Goal: Information Seeking & Learning: Learn about a topic

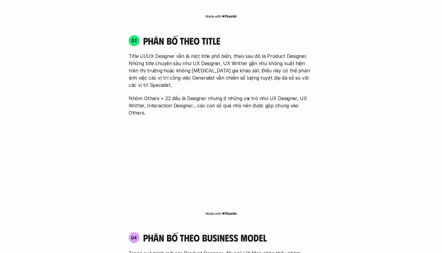
scroll to position [876, 0]
click at [212, 52] on p "Title UI/UX Designer vẫn là một title phổ biến, theo sau đó là Product Designer…" at bounding box center [221, 70] width 185 height 36
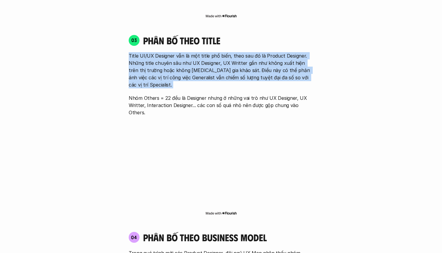
click at [212, 52] on p "Title UI/UX Designer vẫn là một title phổ biến, theo sau đó là Product Designer…" at bounding box center [221, 70] width 185 height 36
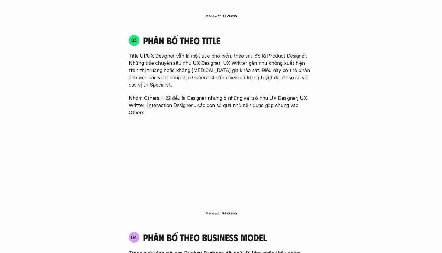
click at [208, 55] on p "Title UI/UX Designer vẫn là một title phổ biến, theo sau đó là Product Designer…" at bounding box center [221, 70] width 185 height 36
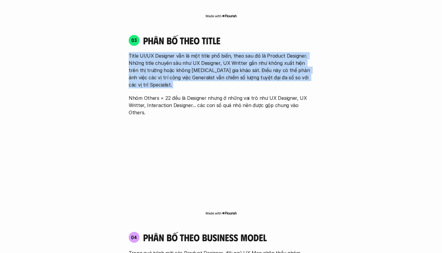
click at [208, 55] on p "Title UI/UX Designer vẫn là một title phổ biến, theo sau đó là Product Designer…" at bounding box center [221, 70] width 185 height 36
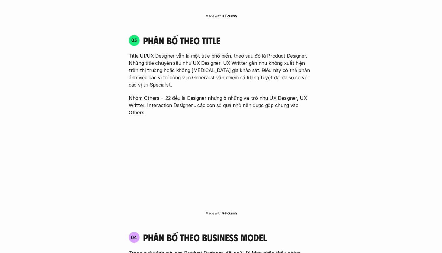
click at [203, 64] on p "Title UI/UX Designer vẫn là một title phổ biến, theo sau đó là Product Designer…" at bounding box center [221, 70] width 185 height 36
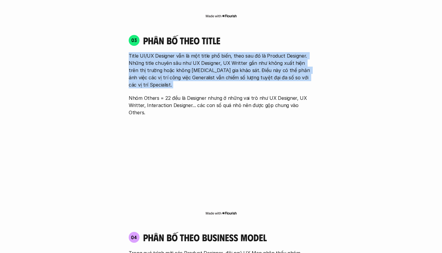
click at [203, 66] on p "Title UI/UX Designer vẫn là một title phổ biến, theo sau đó là Product Designer…" at bounding box center [221, 70] width 185 height 36
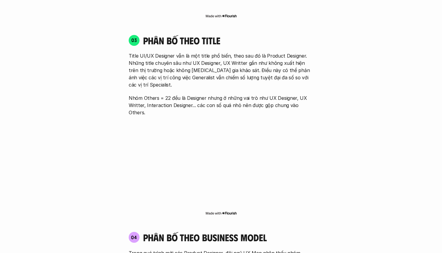
click at [203, 66] on p "Title UI/UX Designer vẫn là một title phổ biến, theo sau đó là Product Designer…" at bounding box center [221, 70] width 185 height 36
click at [213, 66] on p "Title UI/UX Designer vẫn là một title phổ biến, theo sau đó là Product Designer…" at bounding box center [221, 70] width 185 height 36
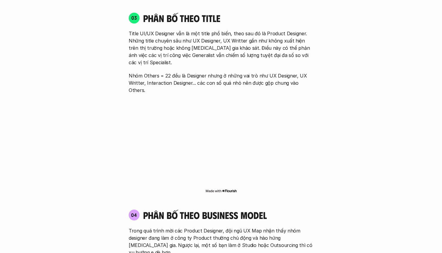
scroll to position [898, 0]
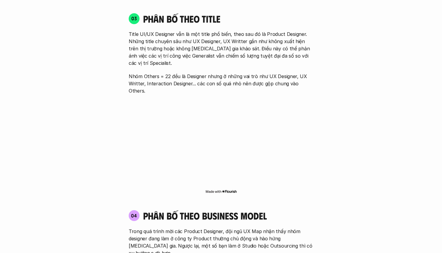
click at [200, 73] on p "Nhóm Others = 22 đều là Designer nhưng ở những vai trò như UX Designer, UX Writ…" at bounding box center [221, 84] width 185 height 22
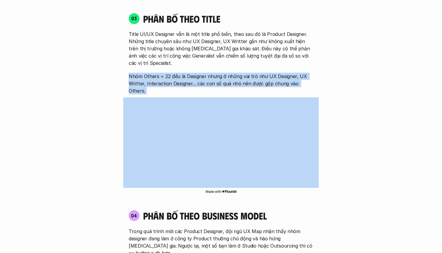
click at [200, 73] on p "Nhóm Others = 22 đều là Designer nhưng ở những vai trò như UX Designer, UX Writ…" at bounding box center [221, 84] width 185 height 22
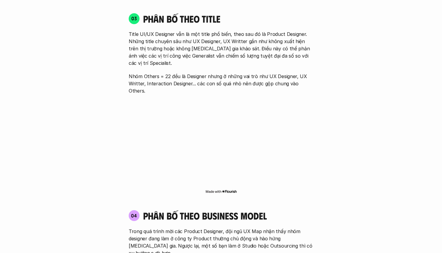
click at [200, 73] on p "Nhóm Others = 22 đều là Designer nhưng ở những vai trò như UX Designer, UX Writ…" at bounding box center [221, 84] width 185 height 22
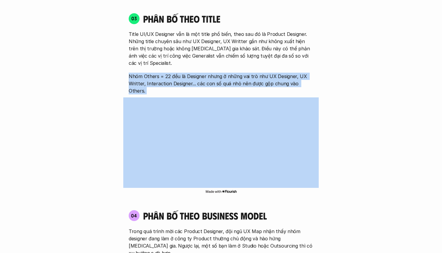
click at [200, 73] on p "Nhóm Others = 22 đều là Designer nhưng ở những vai trò như UX Designer, UX Writ…" at bounding box center [221, 84] width 185 height 22
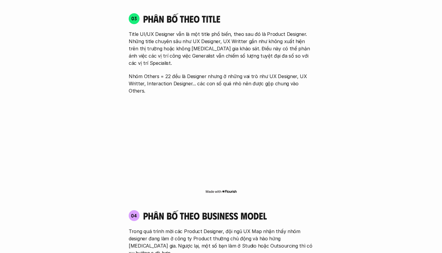
click at [194, 73] on p "Nhóm Others = 22 đều là Designer nhưng ở những vai trò như UX Designer, UX Writ…" at bounding box center [221, 84] width 185 height 22
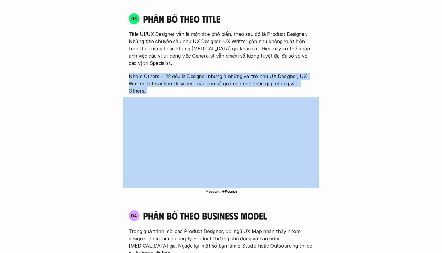
click at [194, 73] on p "Nhóm Others = 22 đều là Designer nhưng ở những vai trò như UX Designer, UX Writ…" at bounding box center [221, 84] width 185 height 22
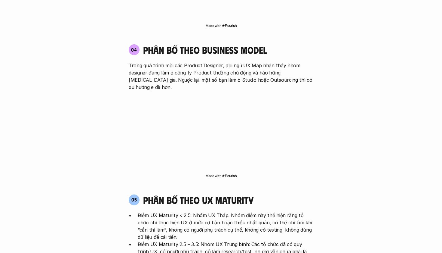
scroll to position [1066, 0]
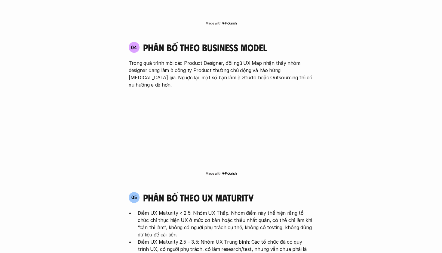
click at [210, 59] on p "Trong quá trình mời các Product Designer, đội ngũ UX Map nhận thấy nhóm designe…" at bounding box center [221, 73] width 185 height 29
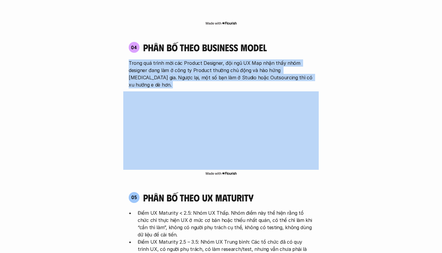
click at [210, 59] on p "Trong quá trình mời các Product Designer, đội ngũ UX Map nhận thấy nhóm designe…" at bounding box center [221, 73] width 185 height 29
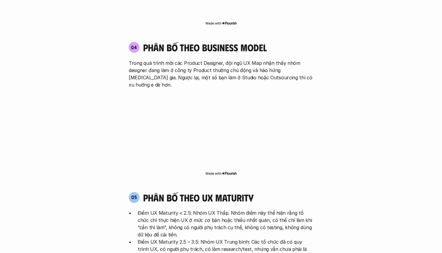
click at [196, 59] on p "Trong quá trình mời các Product Designer, đội ngũ UX Map nhận thấy nhóm designe…" at bounding box center [221, 73] width 185 height 29
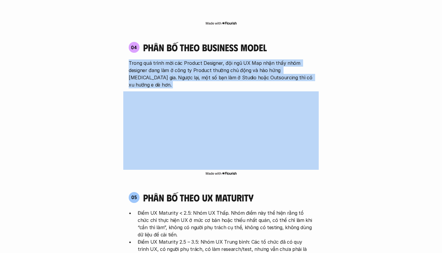
click at [196, 59] on p "Trong quá trình mời các Product Designer, đội ngũ UX Map nhận thấy nhóm designe…" at bounding box center [221, 73] width 185 height 29
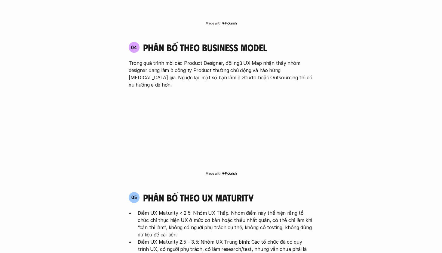
click at [209, 59] on p "Trong quá trình mời các Product Designer, đội ngũ UX Map nhận thấy nhóm designe…" at bounding box center [221, 73] width 185 height 29
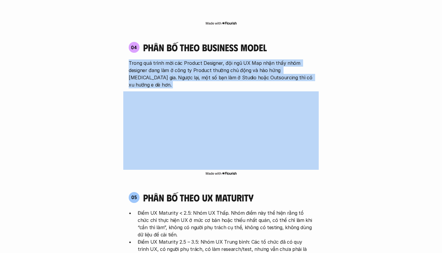
click at [209, 59] on p "Trong quá trình mời các Product Designer, đội ngũ UX Map nhận thấy nhóm designe…" at bounding box center [221, 73] width 185 height 29
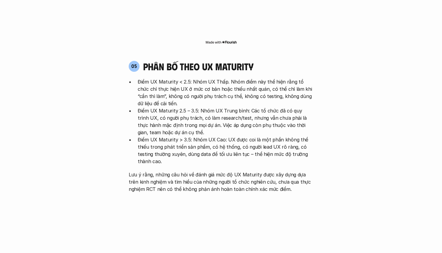
scroll to position [1197, 0]
click at [189, 78] on p "Điểm UX Maturity < 2.5: Nhóm UX Thấp. Nhóm điểm này thể hiện rằng tổ chức chỉ t…" at bounding box center [226, 92] width 176 height 29
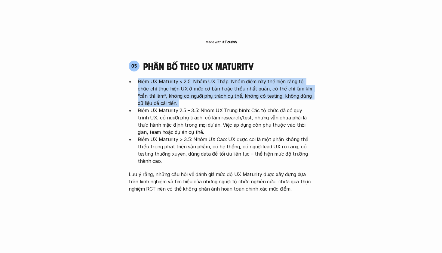
click at [189, 78] on p "Điểm UX Maturity < 2.5: Nhóm UX Thấp. Nhóm điểm này thể hiện rằng tổ chức chỉ t…" at bounding box center [226, 92] width 176 height 29
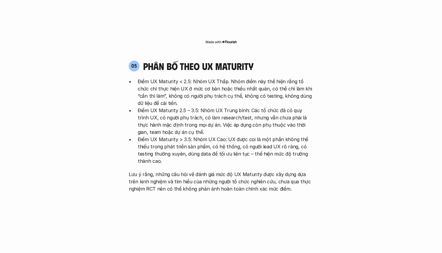
click at [187, 78] on p "Điểm UX Maturity < 2.5: Nhóm UX Thấp. Nhóm điểm này thể hiện rằng tổ chức chỉ t…" at bounding box center [226, 92] width 176 height 29
click at [197, 78] on p "Điểm UX Maturity < 2.5: Nhóm UX Thấp. Nhóm điểm này thể hiện rằng tổ chức chỉ t…" at bounding box center [226, 92] width 176 height 29
click at [189, 78] on p "Điểm UX Maturity < 2.5: Nhóm UX Thấp. Nhóm điểm này thể hiện rằng tổ chức chỉ t…" at bounding box center [226, 92] width 176 height 29
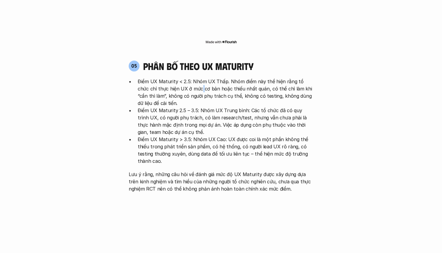
click at [189, 78] on p "Điểm UX Maturity < 2.5: Nhóm UX Thấp. Nhóm điểm này thể hiện rằng tổ chức chỉ t…" at bounding box center [226, 92] width 176 height 29
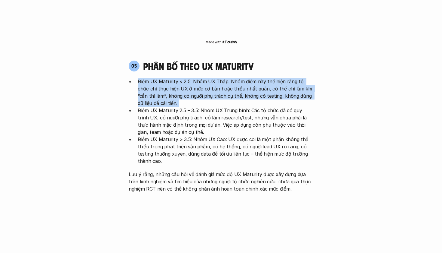
click at [189, 78] on p "Điểm UX Maturity < 2.5: Nhóm UX Thấp. Nhóm điểm này thể hiện rằng tổ chức chỉ t…" at bounding box center [226, 92] width 176 height 29
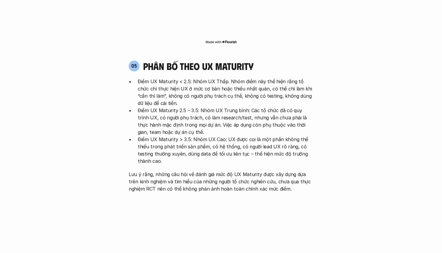
click at [178, 78] on p "Điểm UX Maturity < 2.5: Nhóm UX Thấp. Nhóm điểm này thể hiện rằng tổ chức chỉ t…" at bounding box center [226, 92] width 176 height 29
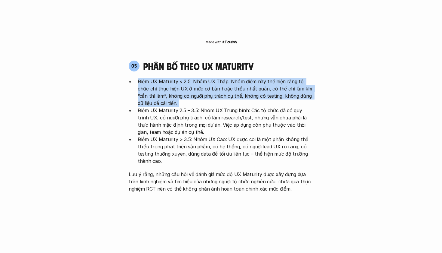
click at [178, 78] on p "Điểm UX Maturity < 2.5: Nhóm UX Thấp. Nhóm điểm này thể hiện rằng tổ chức chỉ t…" at bounding box center [226, 92] width 176 height 29
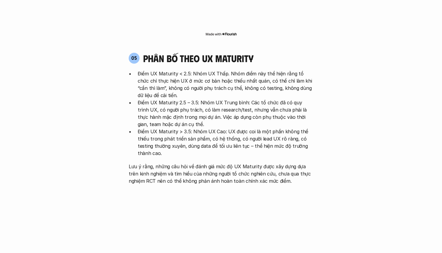
scroll to position [1196, 0]
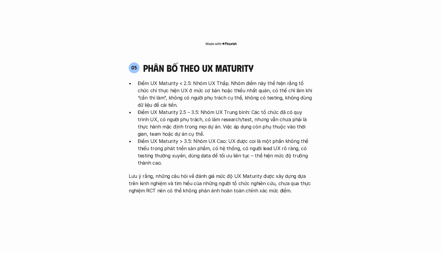
click at [193, 79] on p "Điểm UX Maturity < 2.5: Nhóm UX Thấp. Nhóm điểm này thể hiện rằng tổ chức chỉ t…" at bounding box center [226, 93] width 176 height 29
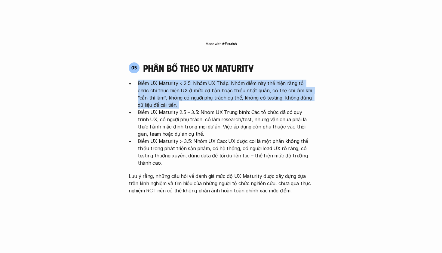
click at [194, 79] on p "Điểm UX Maturity < 2.5: Nhóm UX Thấp. Nhóm điểm này thể hiện rằng tổ chức chỉ t…" at bounding box center [226, 93] width 176 height 29
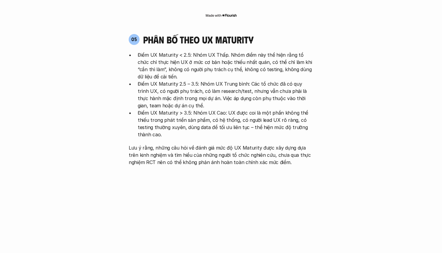
scroll to position [1227, 0]
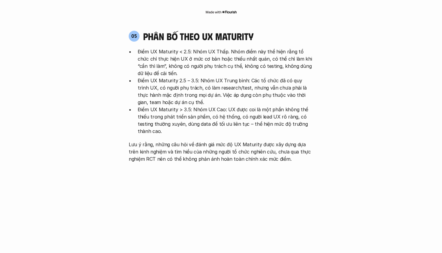
click at [162, 77] on p "Điểm UX Maturity 2.5 – 3.5: Nhóm UX Trung bình: Các tổ chức đã có quy trình UX,…" at bounding box center [226, 91] width 176 height 29
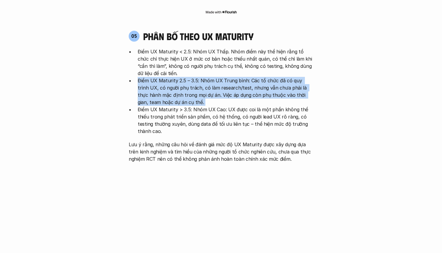
click at [162, 77] on p "Điểm UX Maturity 2.5 – 3.5: Nhóm UX Trung bình: Các tổ chức đã có quy trình UX,…" at bounding box center [226, 91] width 176 height 29
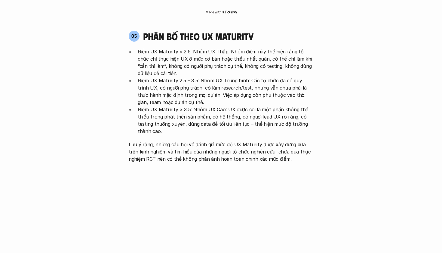
click at [201, 77] on p "Điểm UX Maturity 2.5 – 3.5: Nhóm UX Trung bình: Các tổ chức đã có quy trình UX,…" at bounding box center [226, 91] width 176 height 29
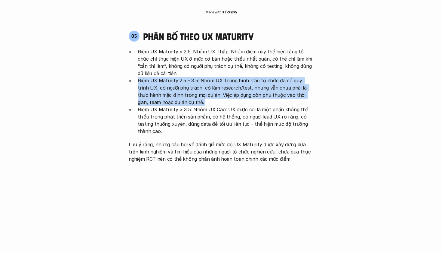
click at [201, 77] on p "Điểm UX Maturity 2.5 – 3.5: Nhóm UX Trung bình: Các tổ chức đã có quy trình UX,…" at bounding box center [226, 91] width 176 height 29
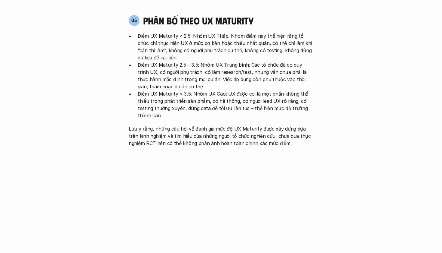
scroll to position [1244, 0]
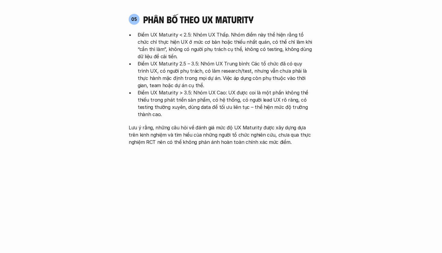
click at [209, 60] on p "Điểm UX Maturity 2.5 – 3.5: Nhóm UX Trung bình: Các tổ chức đã có quy trình UX,…" at bounding box center [226, 74] width 176 height 29
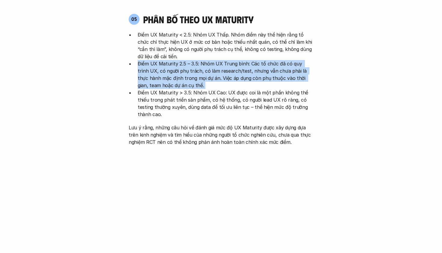
click at [209, 60] on p "Điểm UX Maturity 2.5 – 3.5: Nhóm UX Trung bình: Các tổ chức đã có quy trình UX,…" at bounding box center [226, 74] width 176 height 29
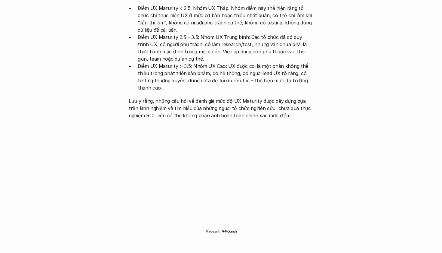
scroll to position [1271, 0]
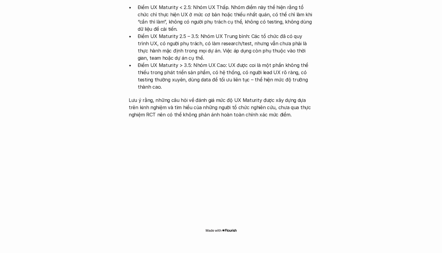
click at [198, 61] on p "Điểm UX Maturity > 3.5: Nhóm UX Cao: UX được coi là một phần không thể thiếu tr…" at bounding box center [226, 75] width 176 height 29
click at [213, 61] on p "Điểm UX Maturity > 3.5: Nhóm UX Cao: UX được coi là một phần không thể thiếu tr…" at bounding box center [226, 75] width 176 height 29
click at [240, 61] on p "Điểm UX Maturity > 3.5: Nhóm UX Cao: UX được coi là một phần không thể thiếu tr…" at bounding box center [226, 75] width 176 height 29
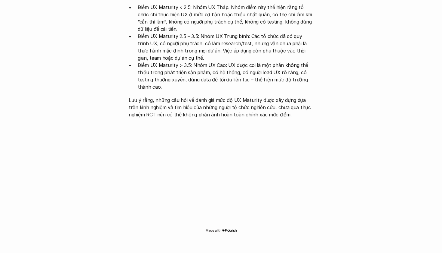
click at [240, 61] on p "Điểm UX Maturity > 3.5: Nhóm UX Cao: UX được coi là một phần không thể thiếu tr…" at bounding box center [226, 75] width 176 height 29
click at [203, 61] on p "Điểm UX Maturity > 3.5: Nhóm UX Cao: UX được coi là một phần không thể thiếu tr…" at bounding box center [226, 75] width 176 height 29
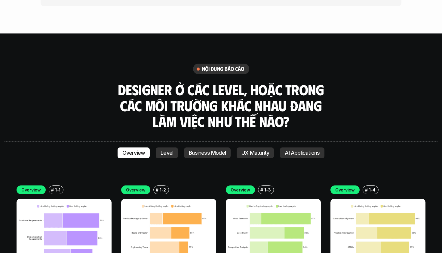
scroll to position [1624, 0]
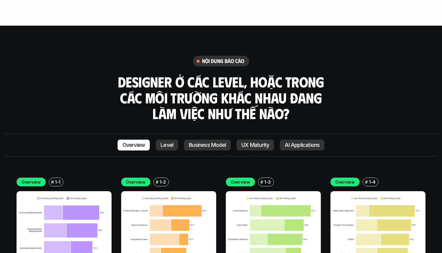
click at [203, 74] on h3 "Designer ở các level, hoặc trong các môi trường khác nhau đang làm việc như thế…" at bounding box center [221, 98] width 211 height 48
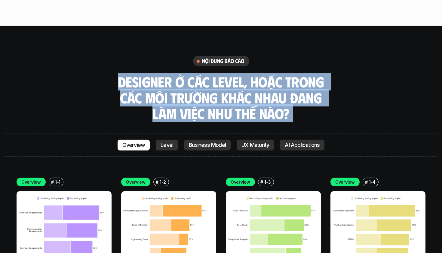
click at [203, 74] on h3 "Designer ở các level, hoặc trong các môi trường khác nhau đang làm việc như thế…" at bounding box center [221, 98] width 211 height 48
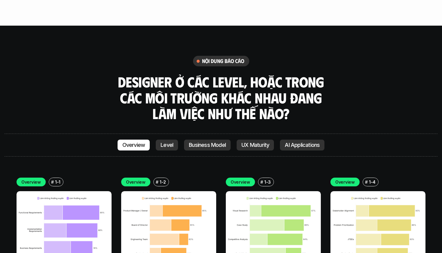
click at [259, 74] on h3 "Designer ở các level, hoặc trong các môi trường khác nhau đang làm việc như thế…" at bounding box center [221, 98] width 211 height 48
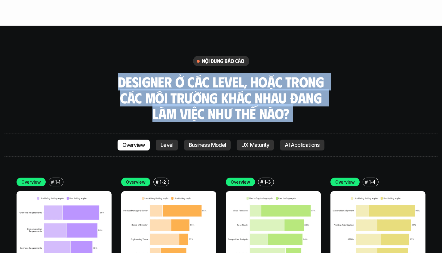
click at [255, 74] on h3 "Designer ở các level, hoặc trong các môi trường khác nhau đang làm việc như thế…" at bounding box center [221, 98] width 211 height 48
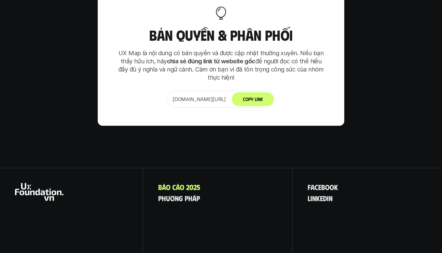
scroll to position [3846, 0]
click at [189, 194] on p "p h ư ơ n g p h á p" at bounding box center [179, 198] width 42 height 8
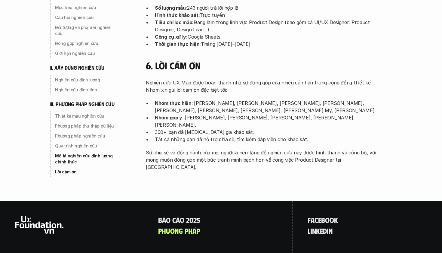
scroll to position [1960, 0]
